Goal: Understand process/instructions: Learn about a topic

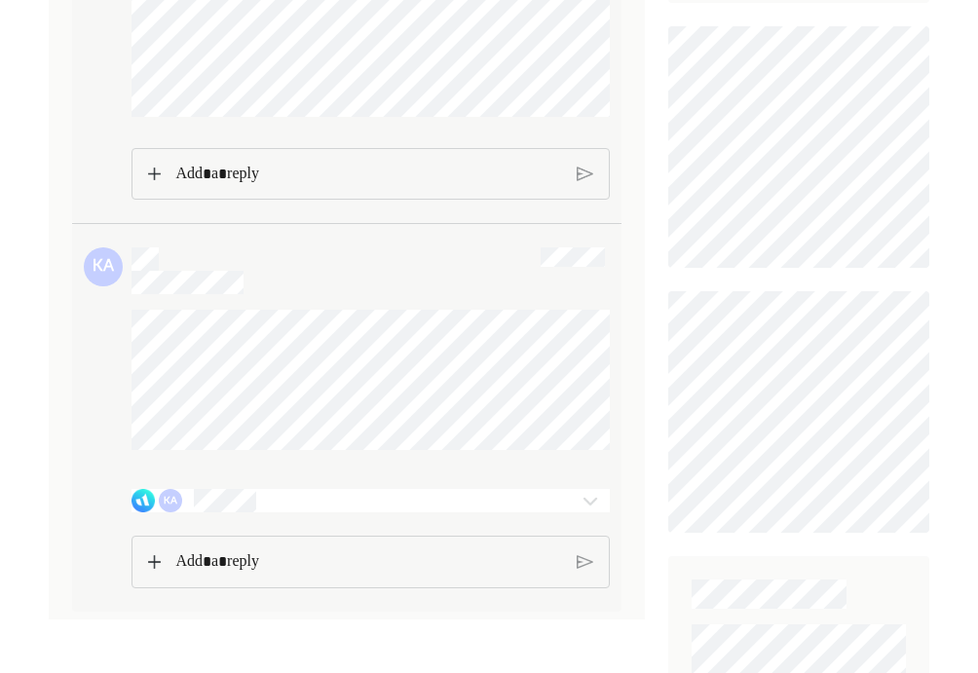
scroll to position [721, 0]
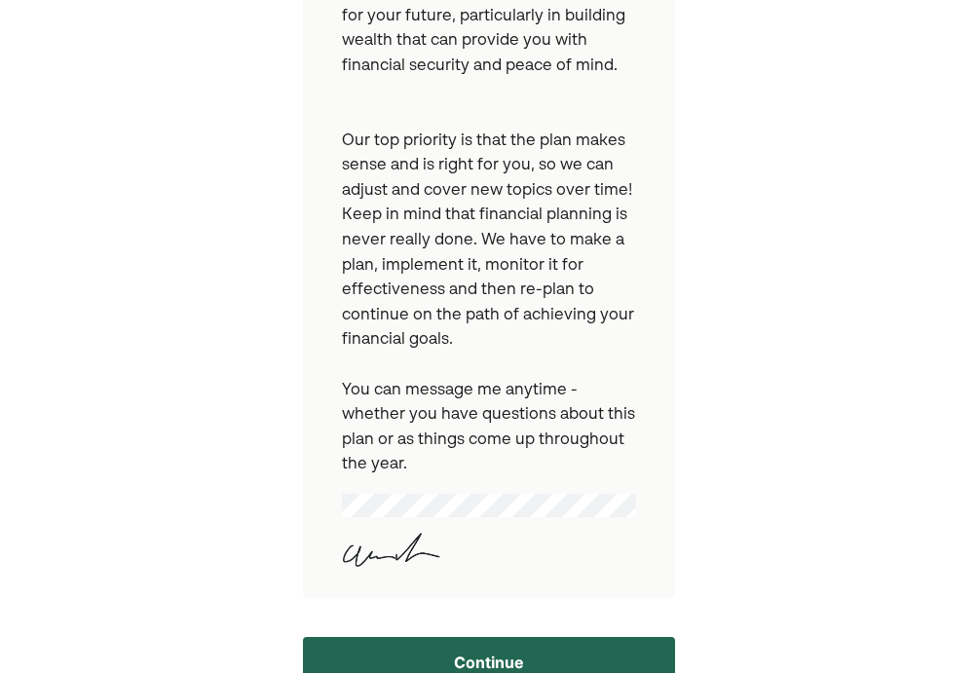
scroll to position [720, 0]
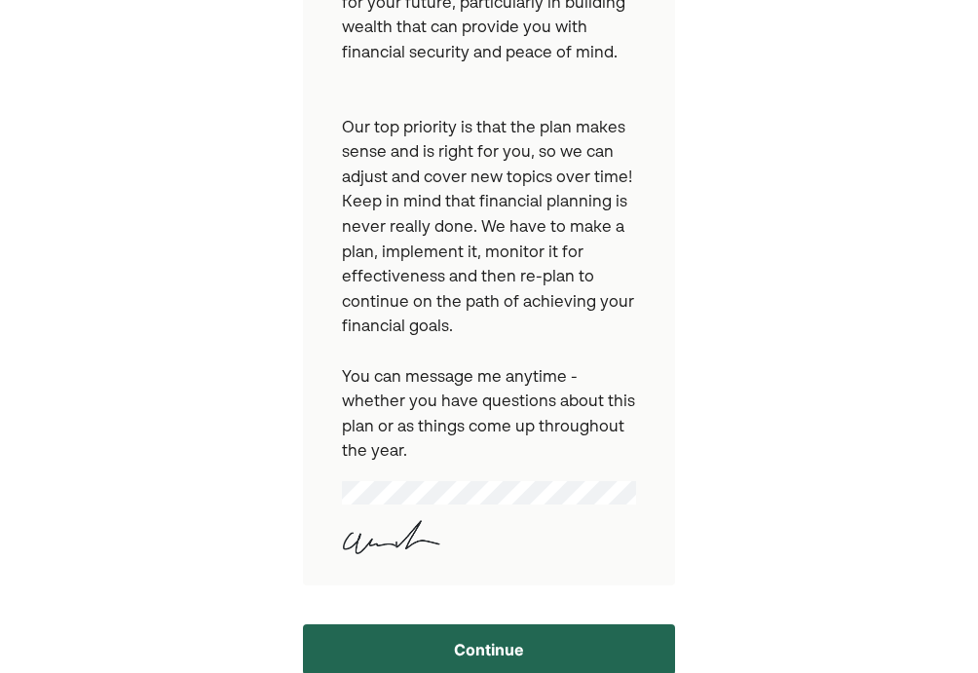
click at [465, 627] on button "Continue" at bounding box center [489, 649] width 372 height 51
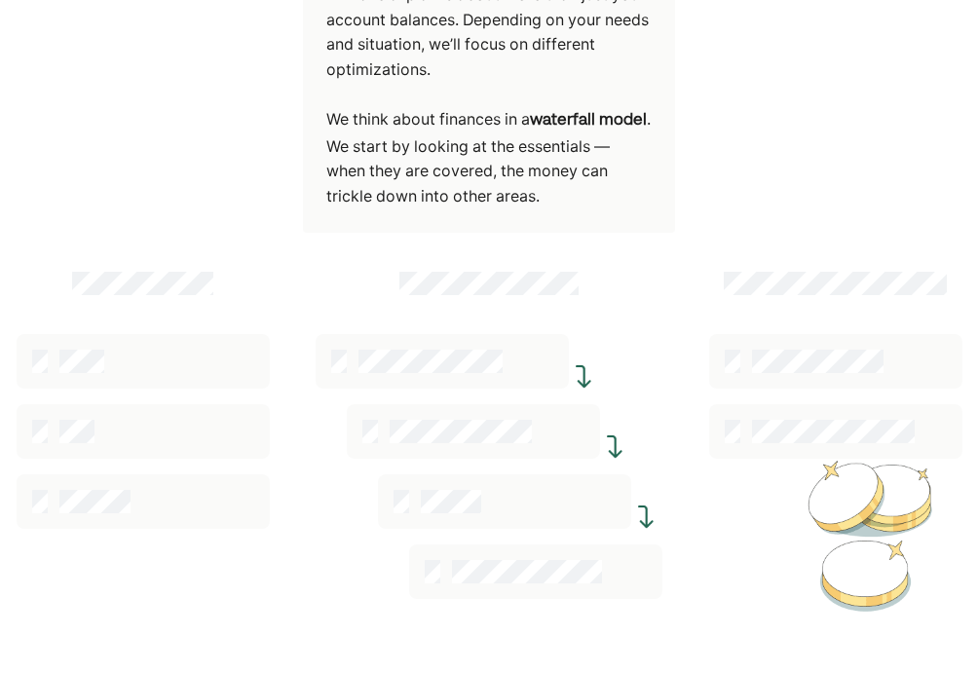
scroll to position [417, 0]
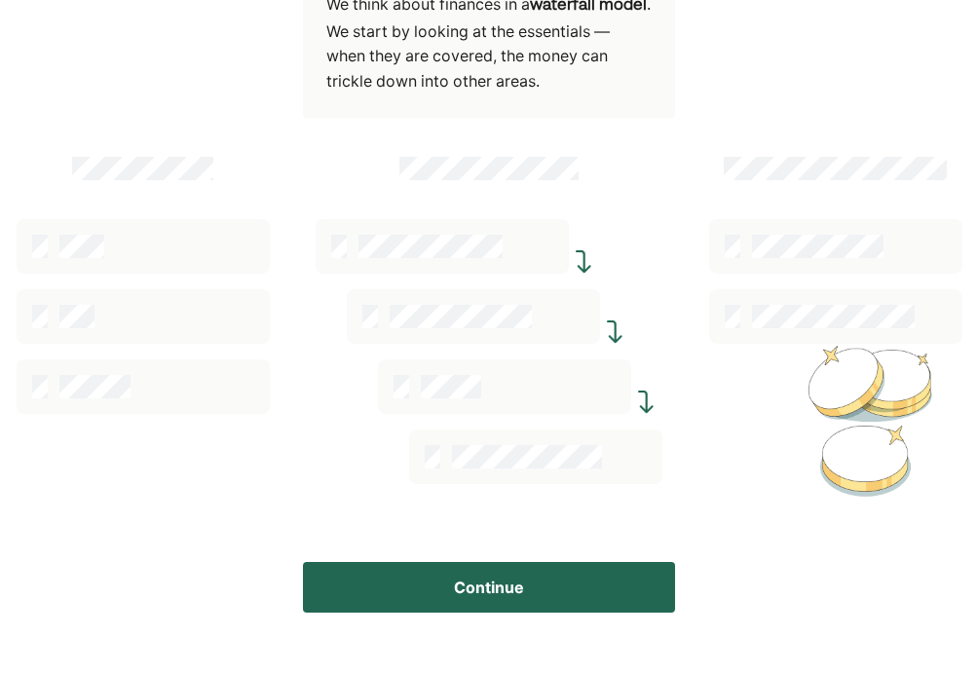
click at [548, 592] on button "Continue" at bounding box center [489, 587] width 372 height 51
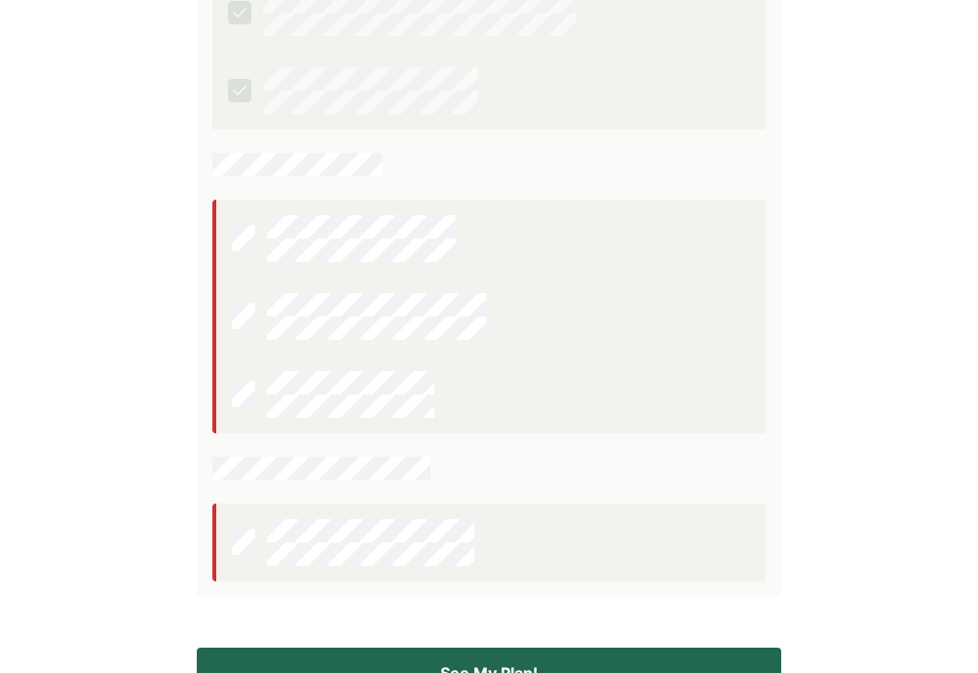
scroll to position [581, 0]
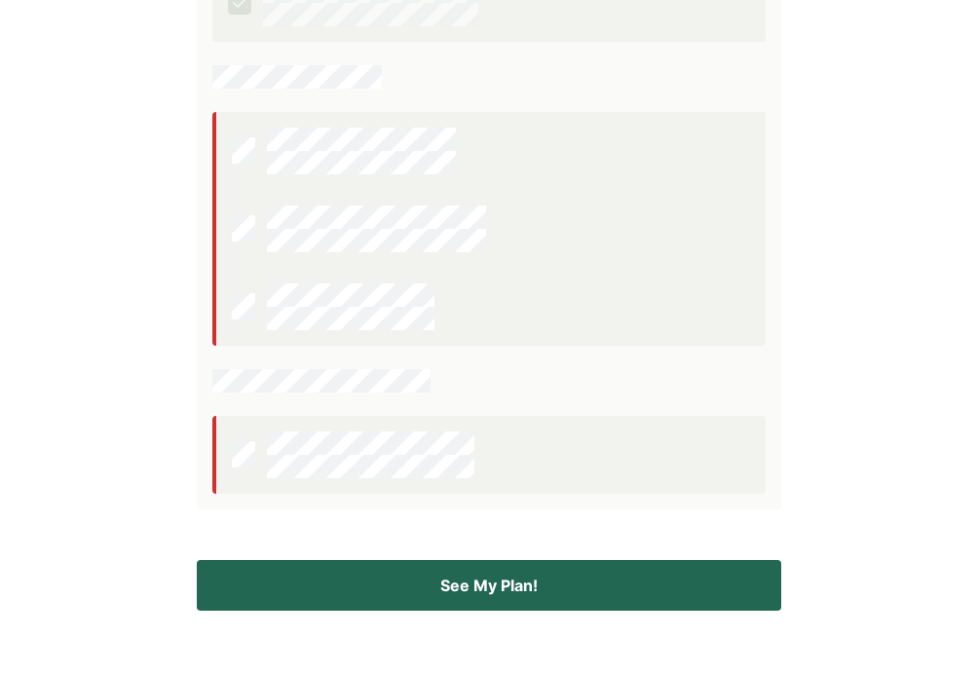
click at [496, 580] on button "See My Plan!" at bounding box center [489, 585] width 584 height 51
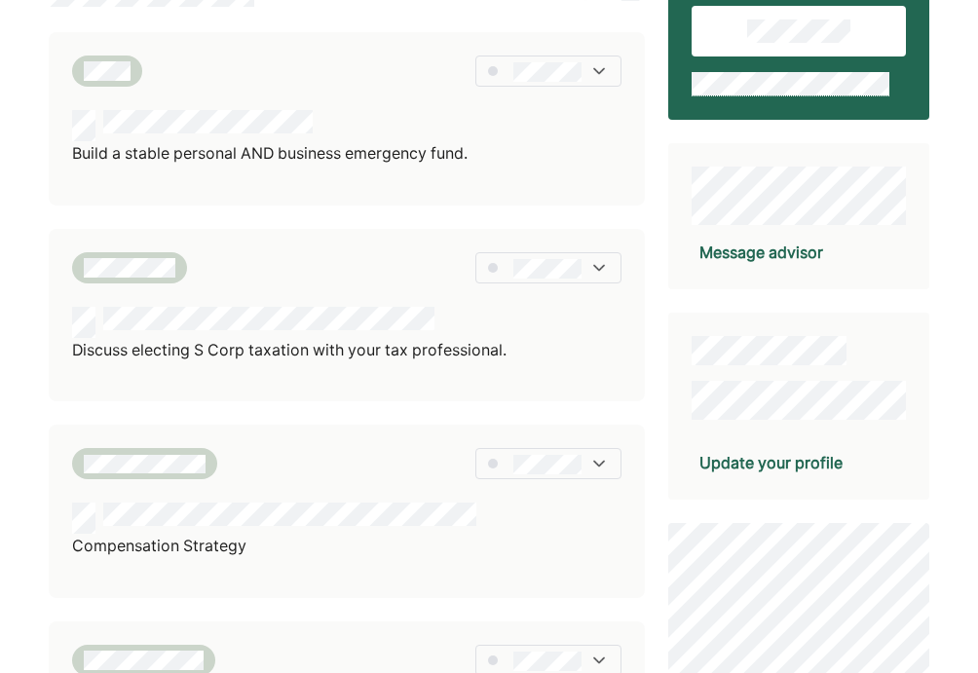
scroll to position [234, 0]
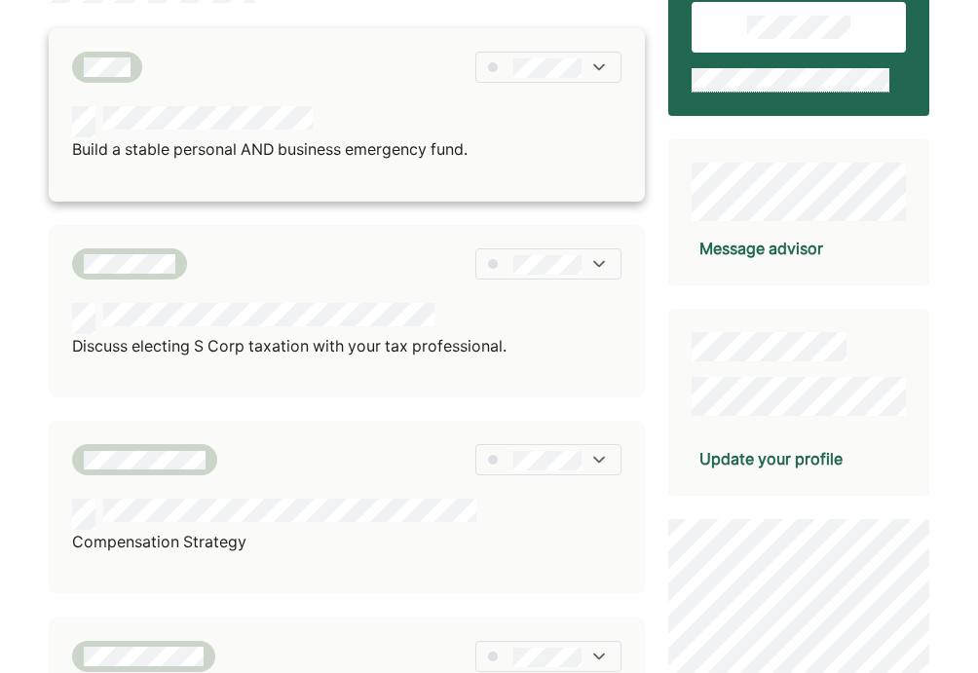
click at [308, 140] on p "Build a stable personal AND business emergency fund." at bounding box center [270, 149] width 396 height 25
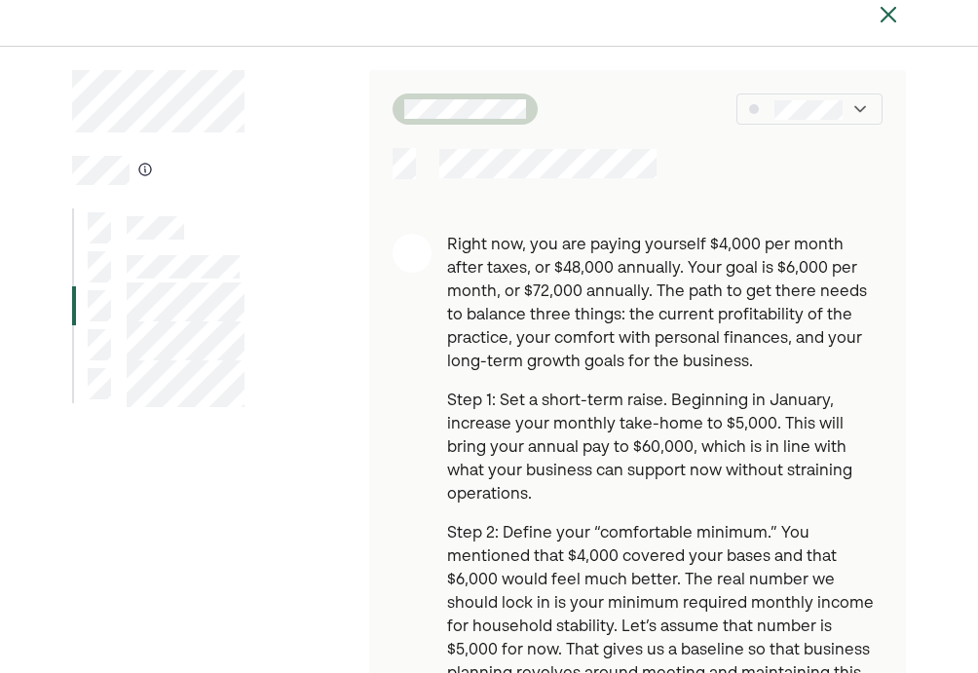
scroll to position [19, 0]
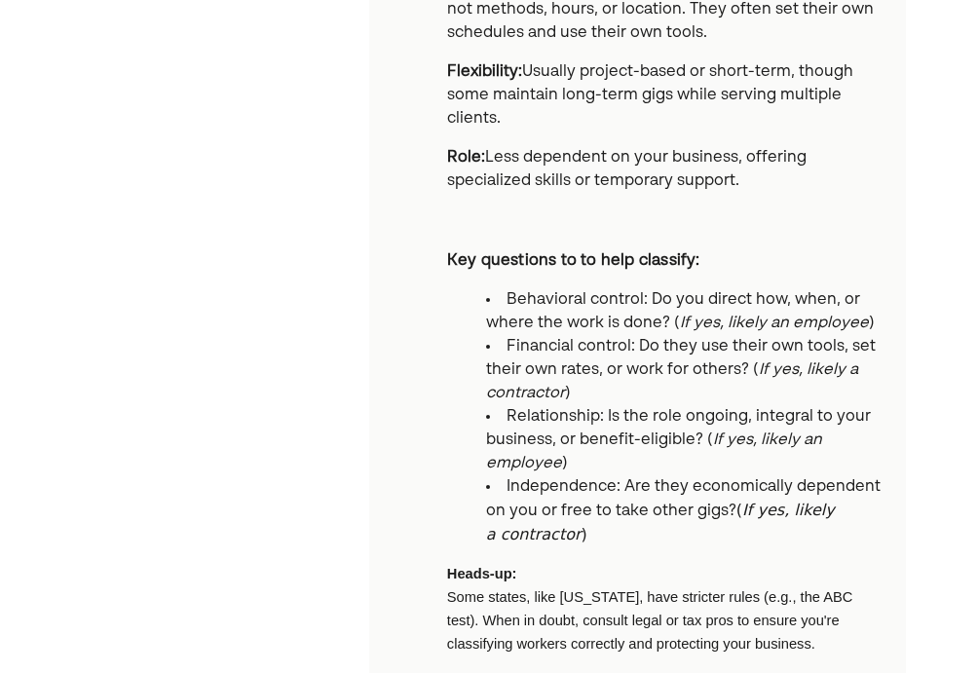
scroll to position [1213, 0]
